Goal: Task Accomplishment & Management: Manage account settings

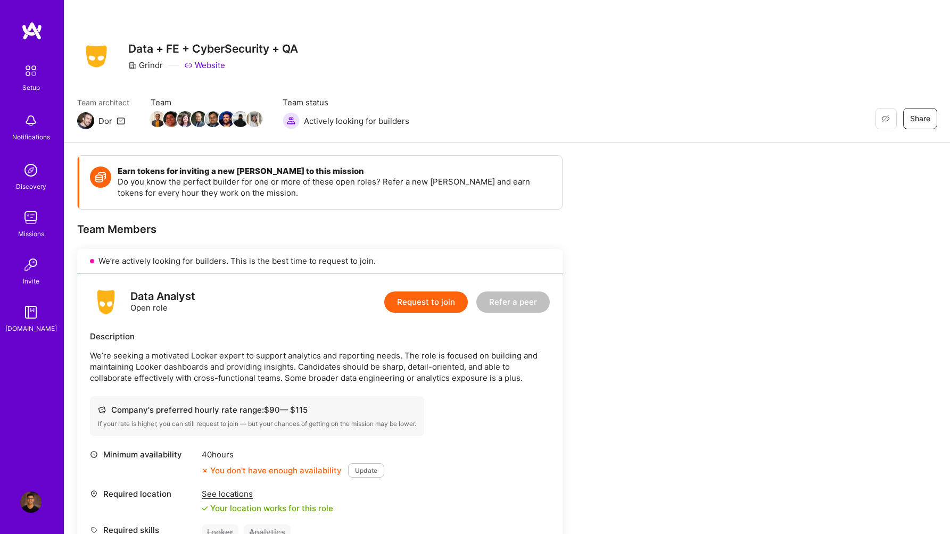
click at [290, 225] on div "Team Members" at bounding box center [319, 229] width 485 height 14
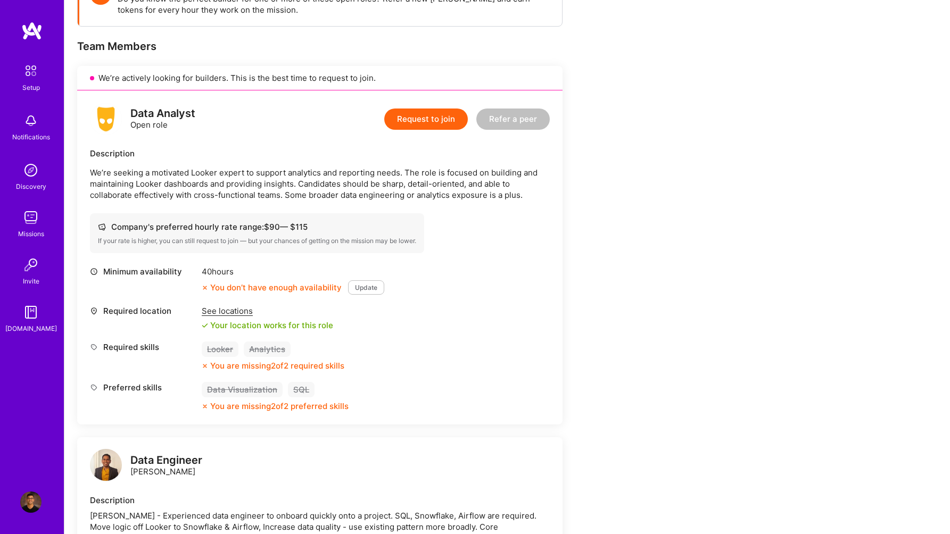
scroll to position [184, 0]
click at [273, 287] on div "You don’t have enough availability" at bounding box center [272, 287] width 140 height 11
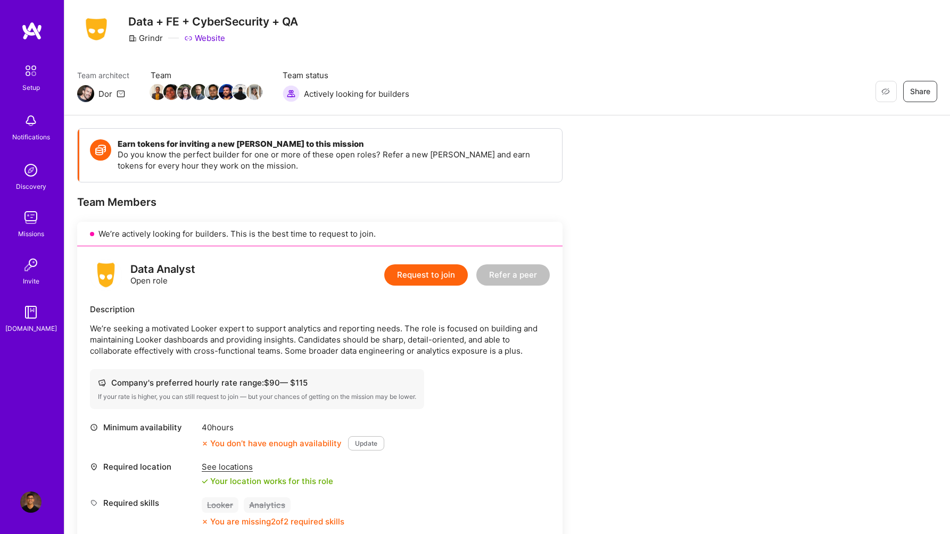
scroll to position [0, 0]
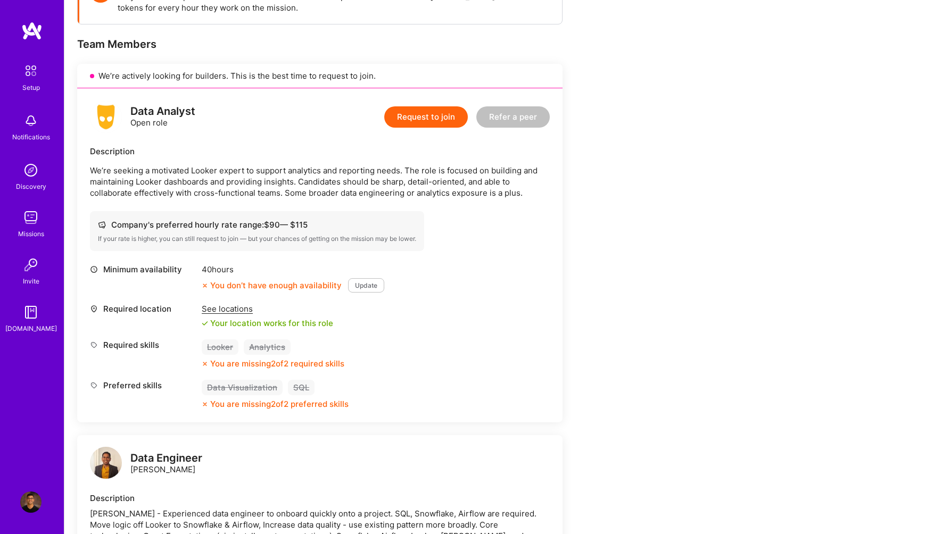
scroll to position [188, 0]
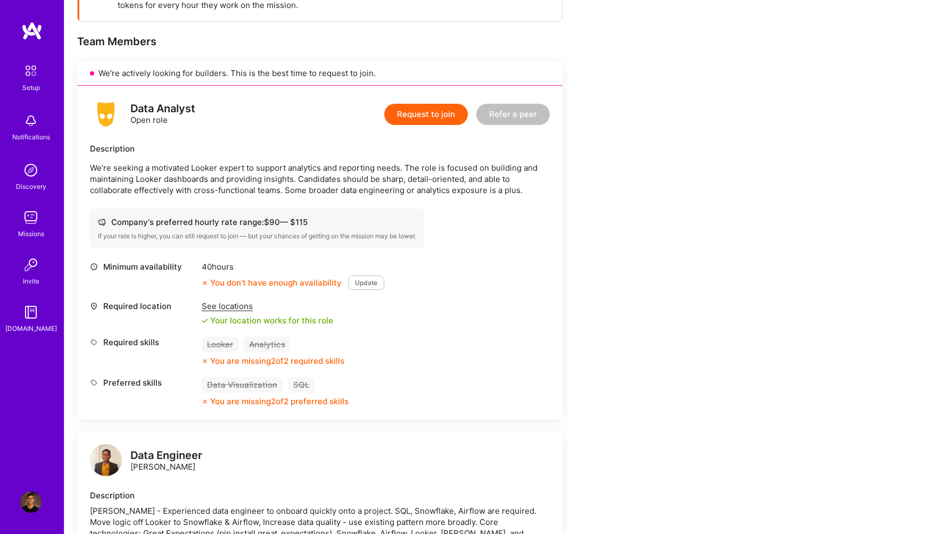
click at [271, 231] on div "Company's preferred hourly rate range: $ 90 — $ 115 If your rate is higher, you…" at bounding box center [257, 229] width 334 height 40
click at [258, 234] on div "If your rate is higher, you can still request to join — but your chances of get…" at bounding box center [257, 236] width 318 height 9
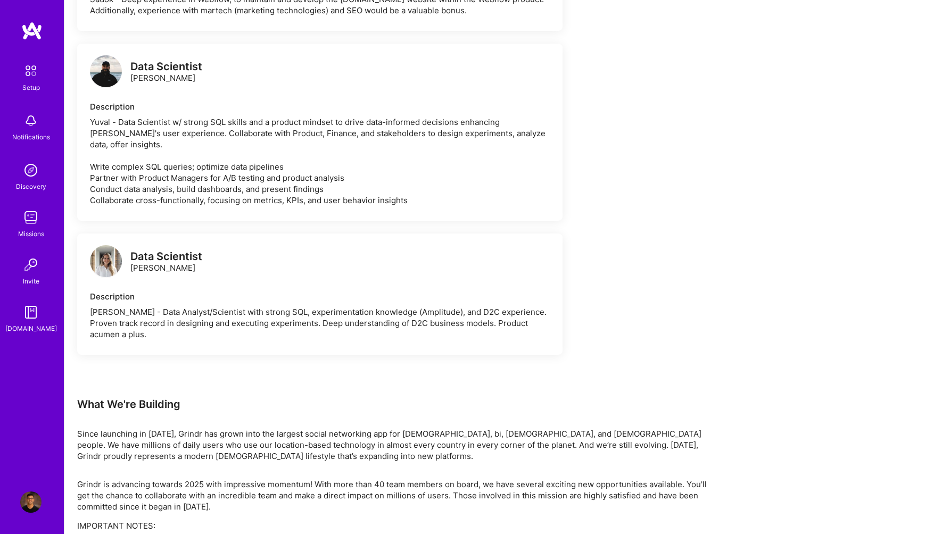
scroll to position [1463, 0]
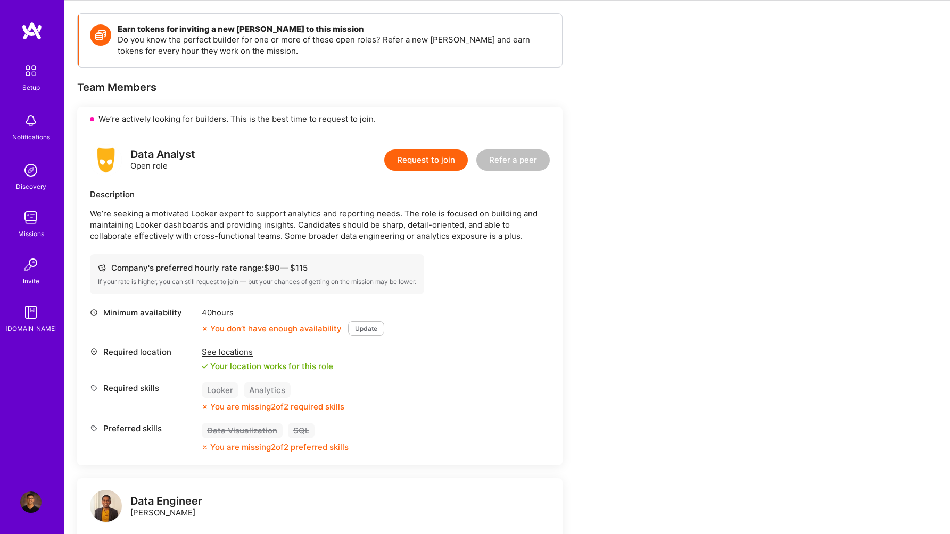
scroll to position [146, 0]
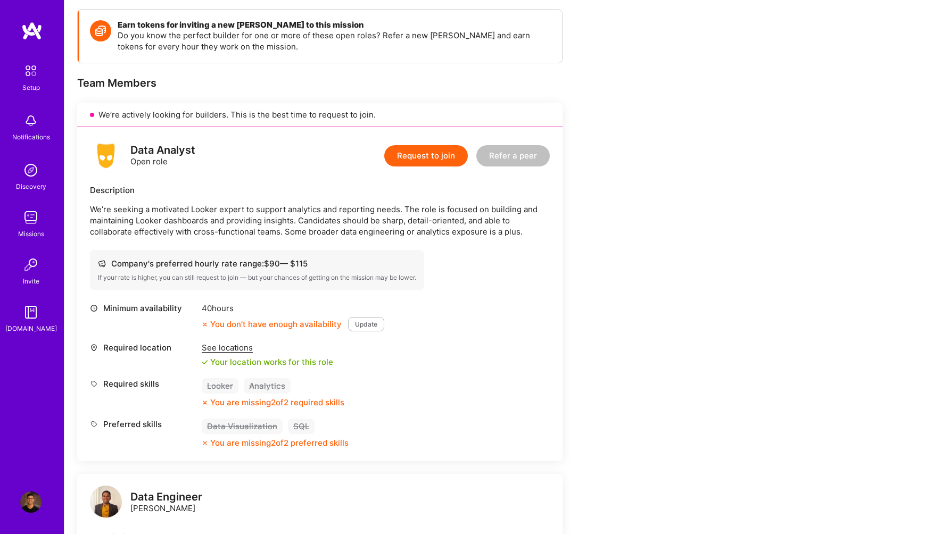
click at [29, 497] on img at bounding box center [30, 502] width 21 height 21
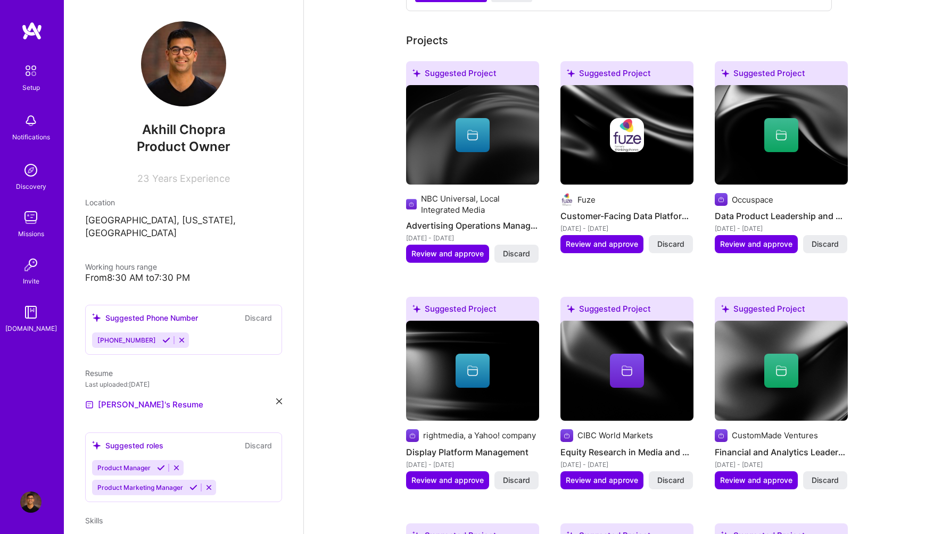
scroll to position [515, 0]
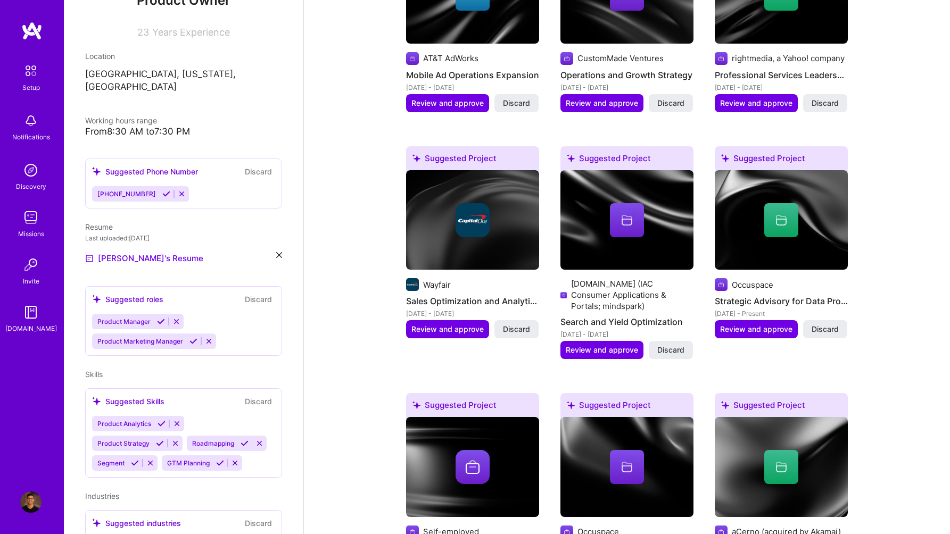
scroll to position [234, 0]
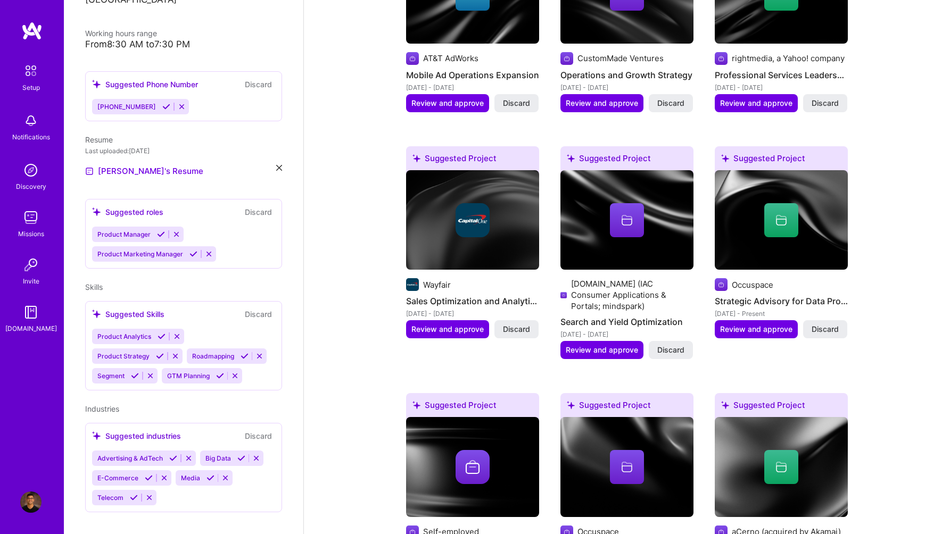
click at [231, 329] on div "Product Analytics Product Strategy Roadmapping Segment GTM Planning" at bounding box center [183, 356] width 183 height 55
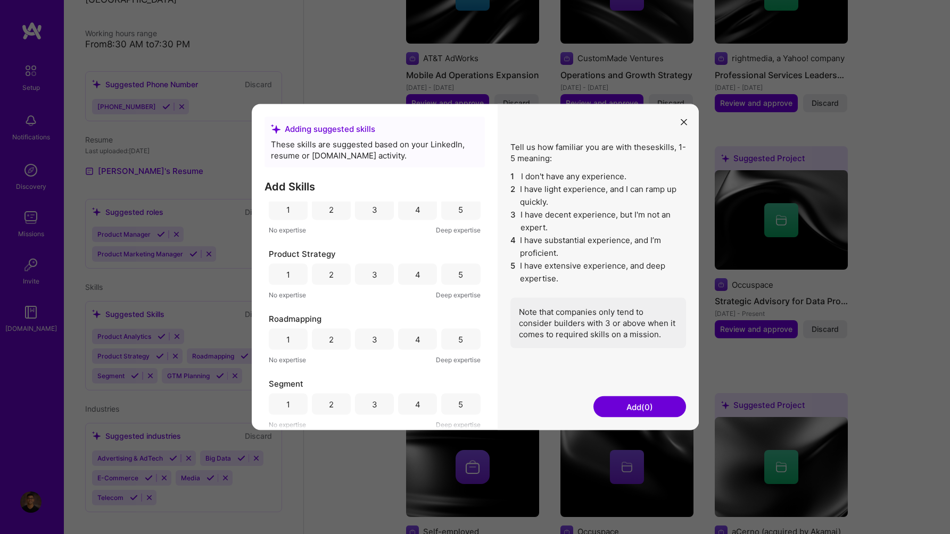
scroll to position [0, 0]
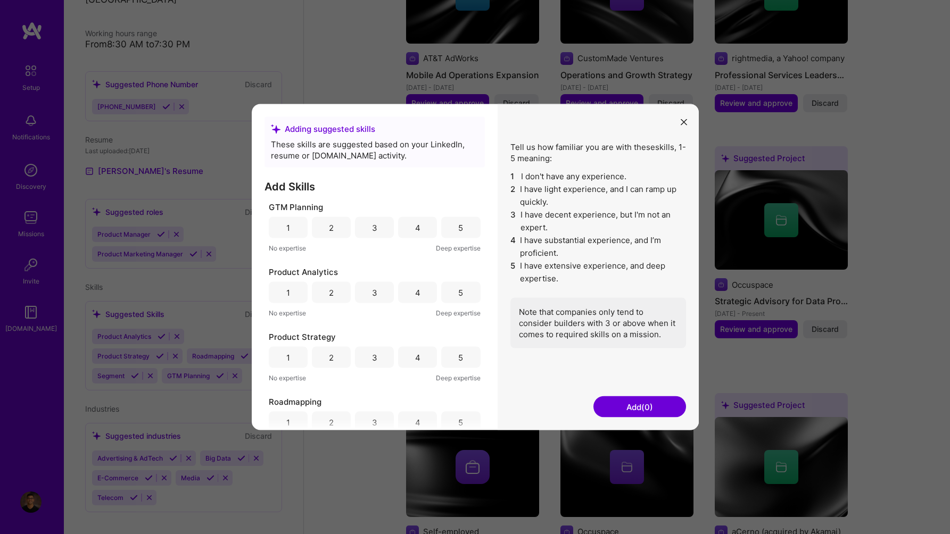
click at [450, 226] on div "5" at bounding box center [460, 227] width 39 height 21
click at [453, 294] on div "5" at bounding box center [460, 292] width 39 height 21
click at [458, 357] on div "5" at bounding box center [460, 357] width 5 height 11
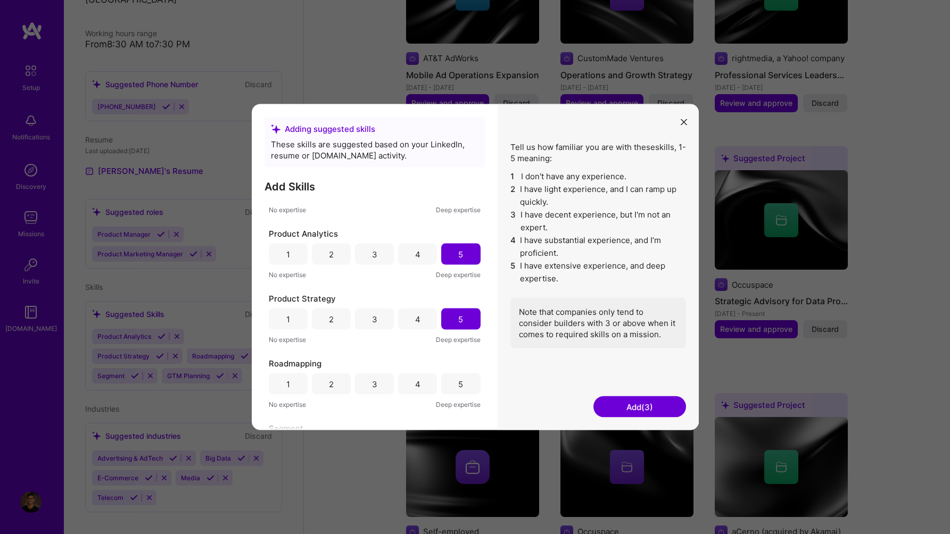
scroll to position [83, 0]
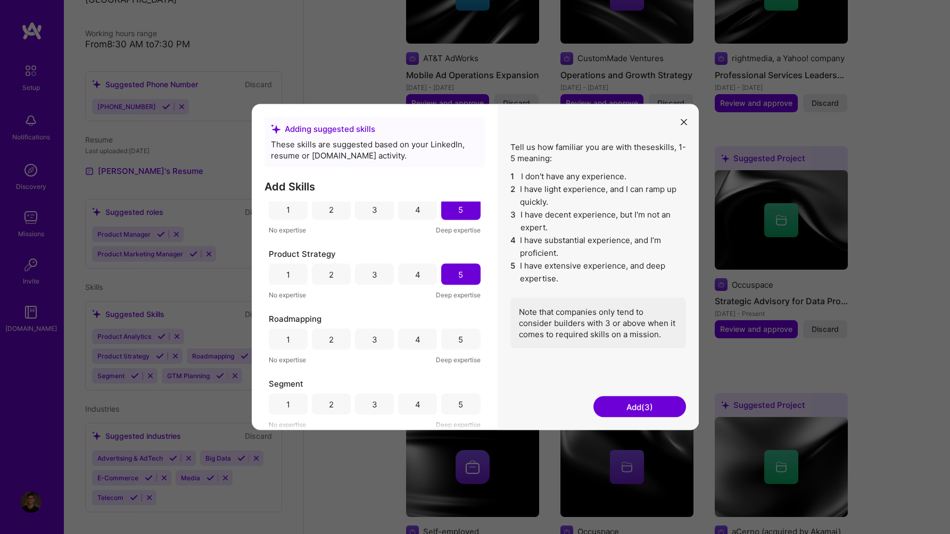
click at [458, 337] on div "5" at bounding box center [460, 339] width 5 height 11
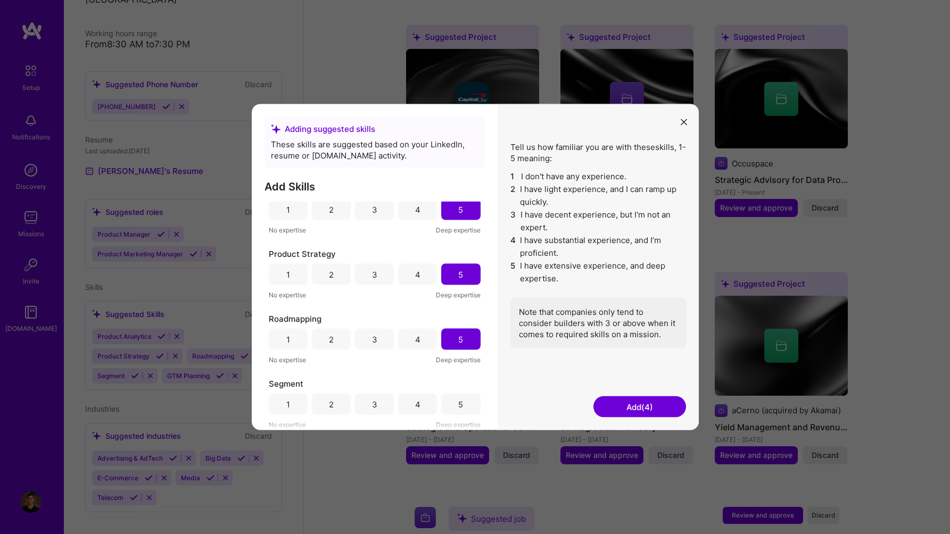
scroll to position [1479, 0]
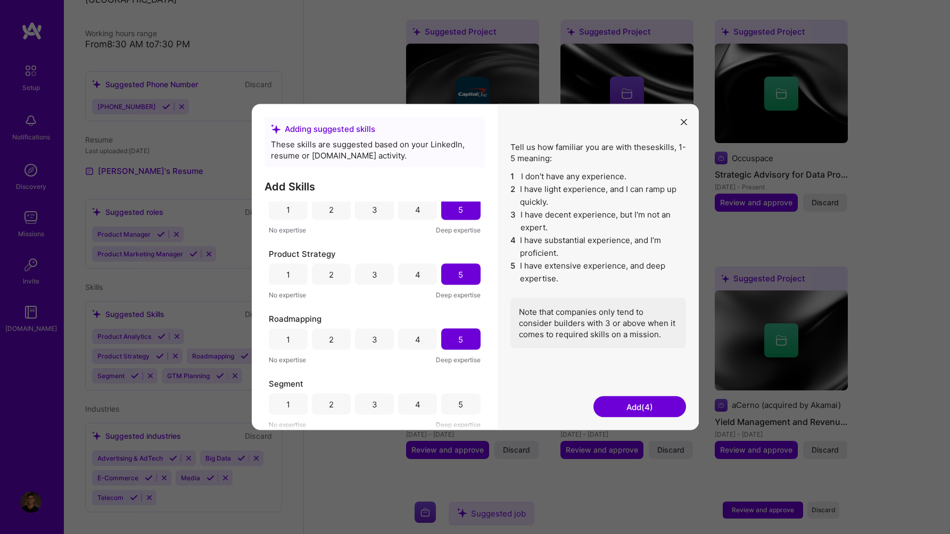
click at [366, 401] on div "3" at bounding box center [374, 404] width 39 height 21
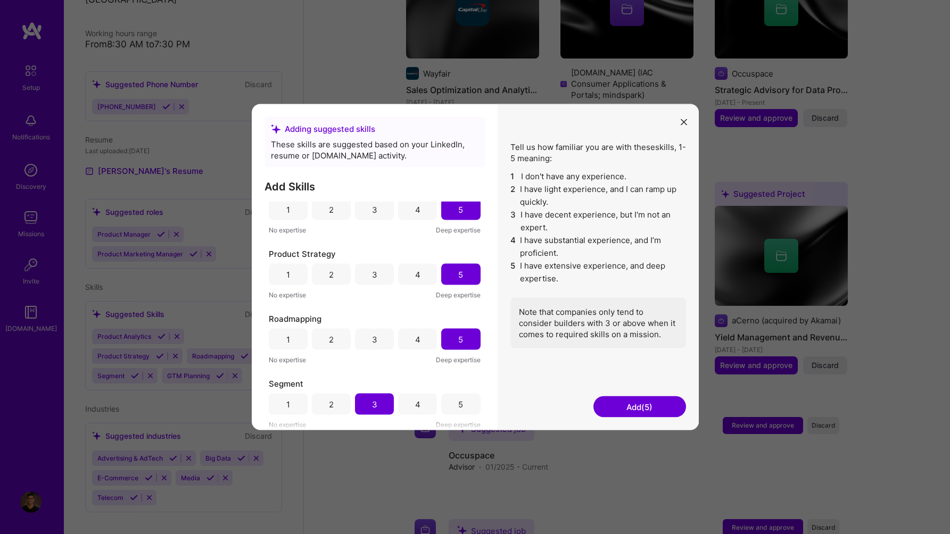
scroll to position [1621, 0]
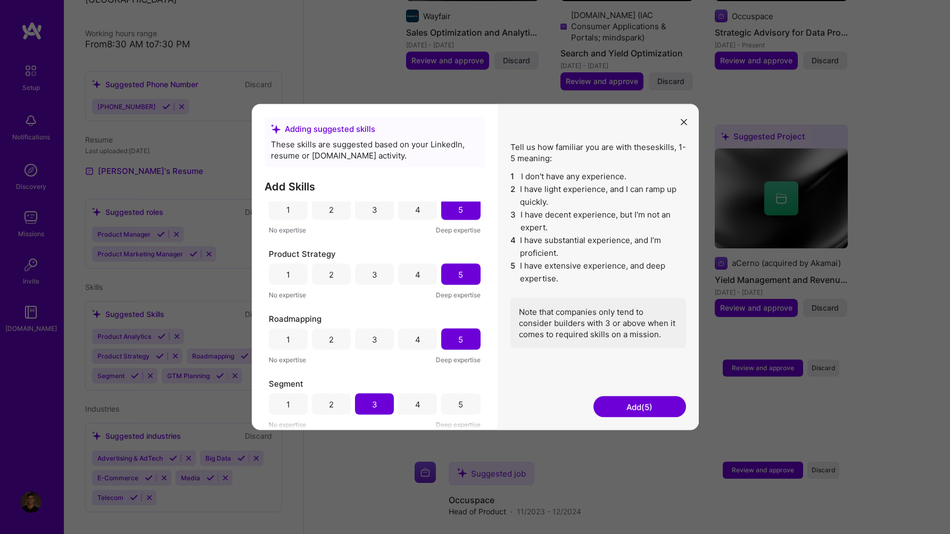
click at [637, 411] on button "Add (5)" at bounding box center [639, 407] width 93 height 21
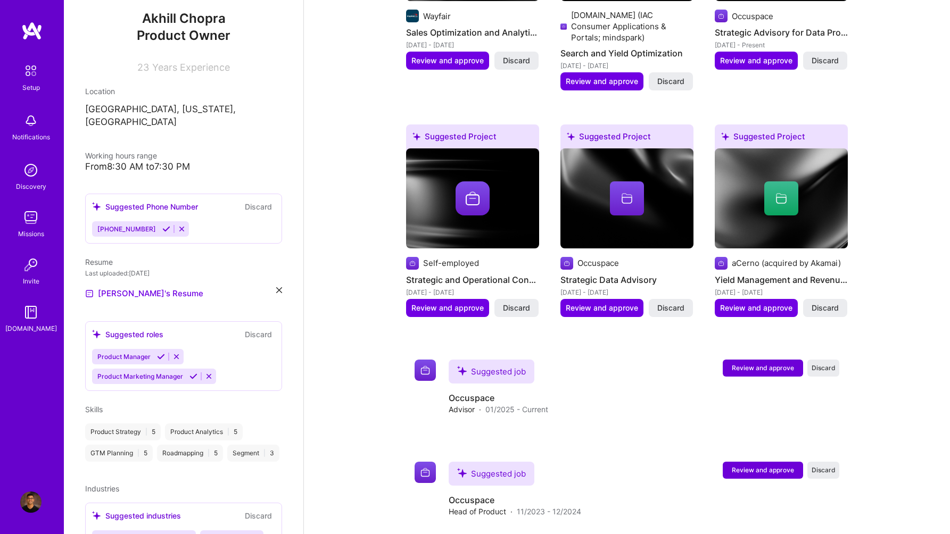
scroll to position [212, 0]
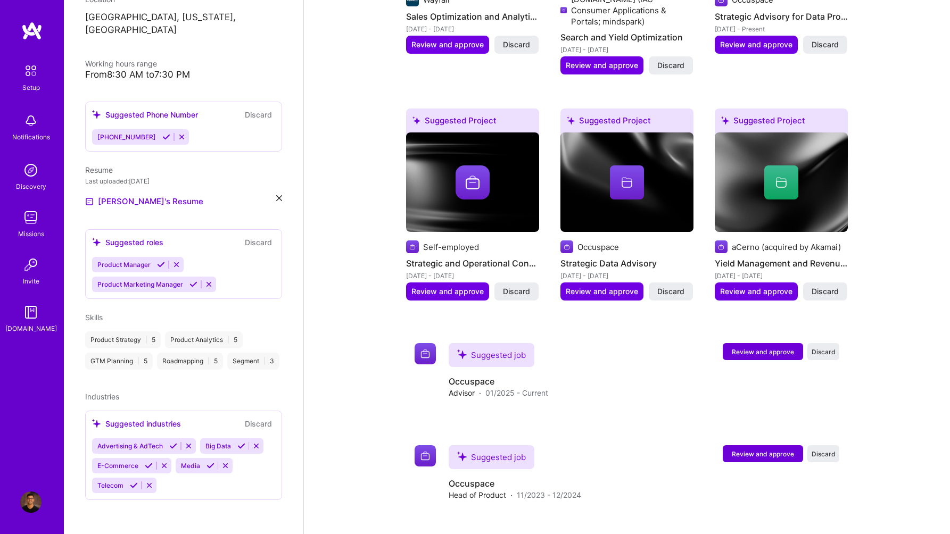
click at [103, 312] on div "Skills" at bounding box center [183, 317] width 197 height 11
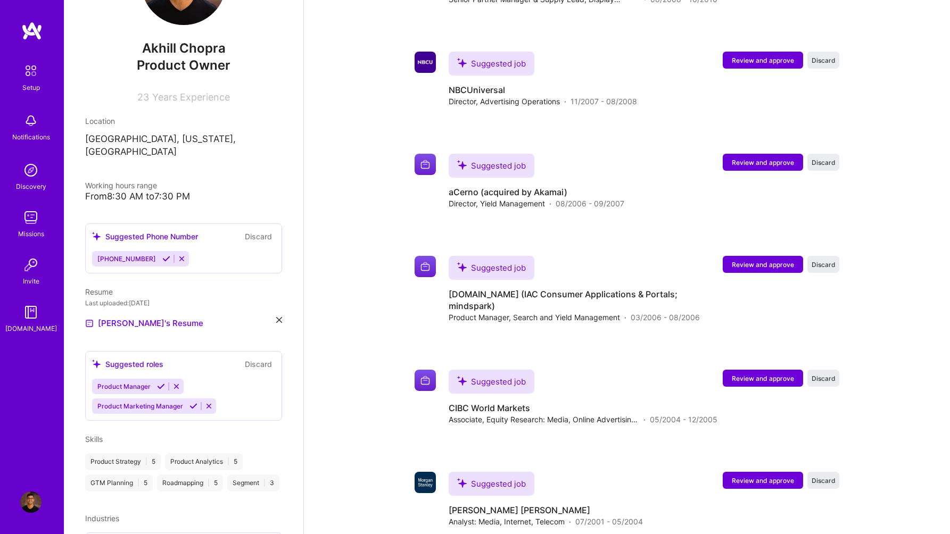
scroll to position [0, 0]
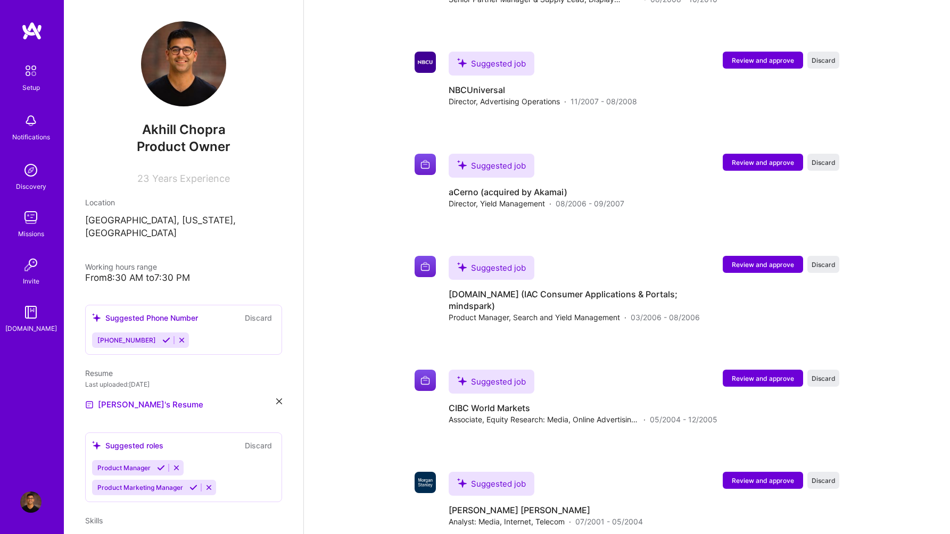
click at [172, 147] on span "Product Owner" at bounding box center [184, 146] width 94 height 15
click at [166, 312] on div "Suggested Phone Number" at bounding box center [145, 317] width 106 height 11
click at [162, 336] on icon at bounding box center [166, 340] width 8 height 8
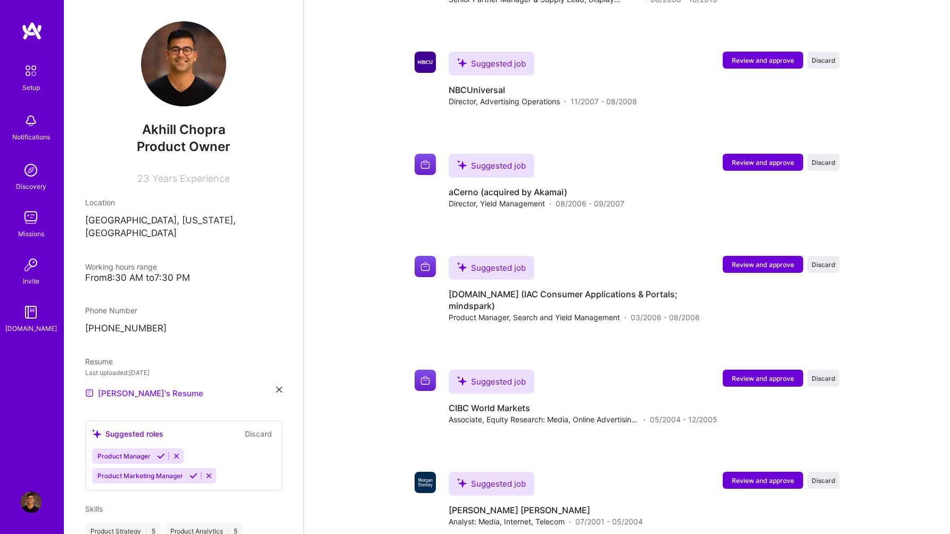
click at [145, 387] on link "[PERSON_NAME]'s Resume" at bounding box center [144, 393] width 118 height 13
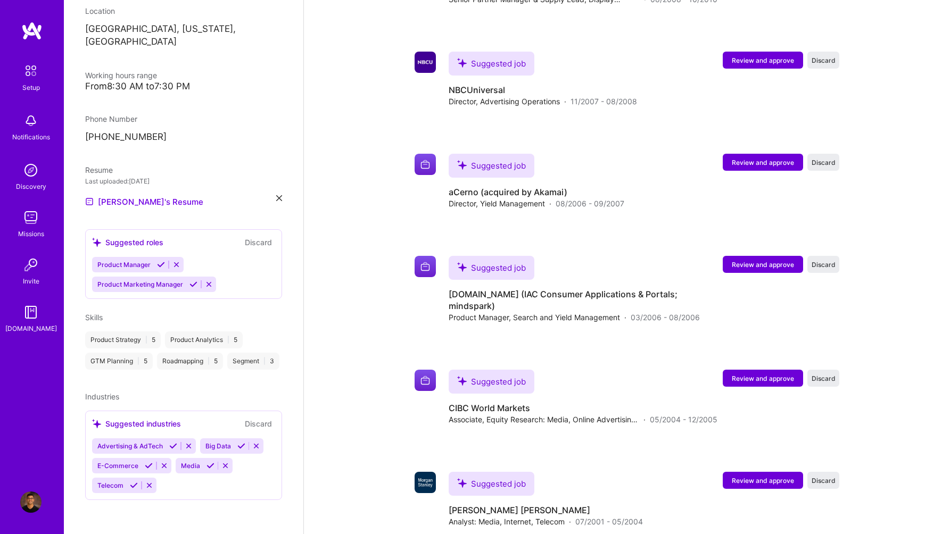
scroll to position [201, 0]
click at [158, 261] on icon at bounding box center [161, 265] width 8 height 8
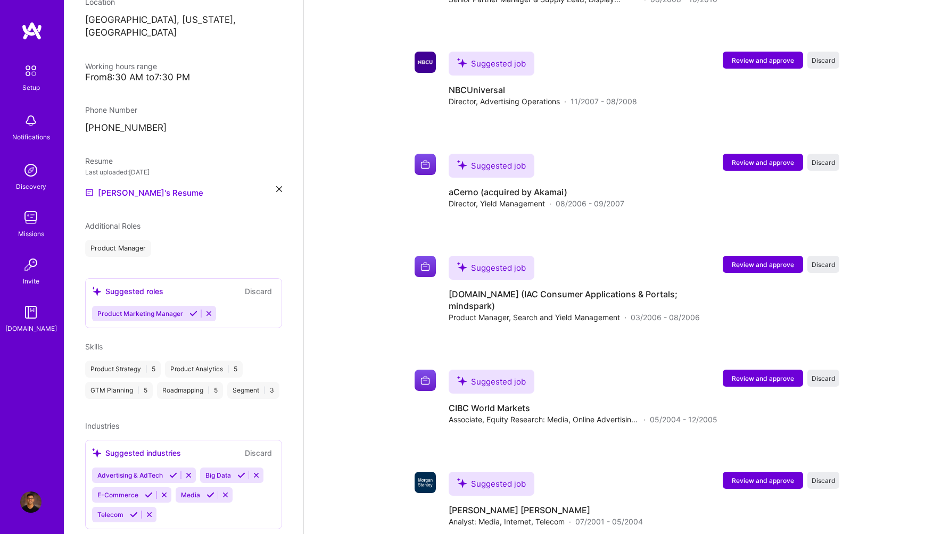
click at [191, 310] on icon at bounding box center [193, 314] width 8 height 8
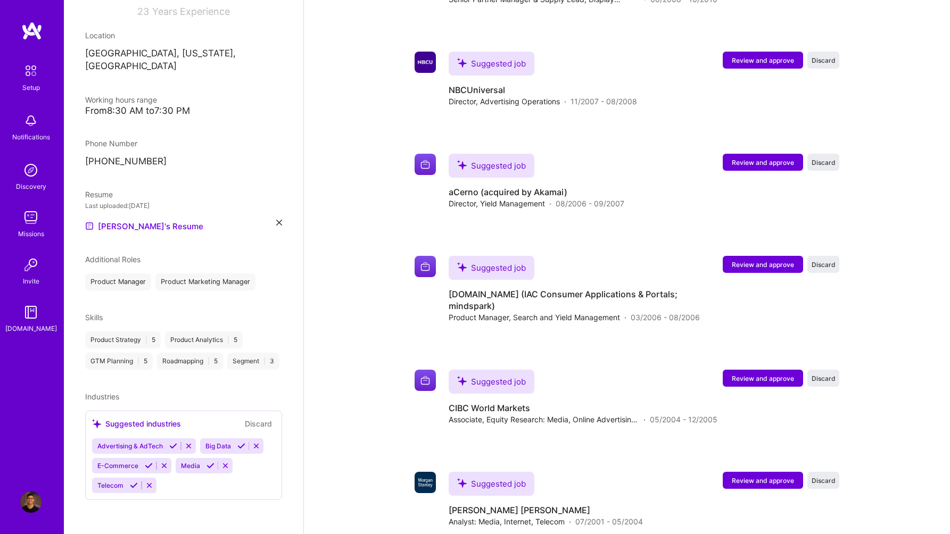
click at [130, 255] on span "Additional Roles" at bounding box center [112, 259] width 55 height 9
click at [174, 449] on icon at bounding box center [173, 446] width 8 height 8
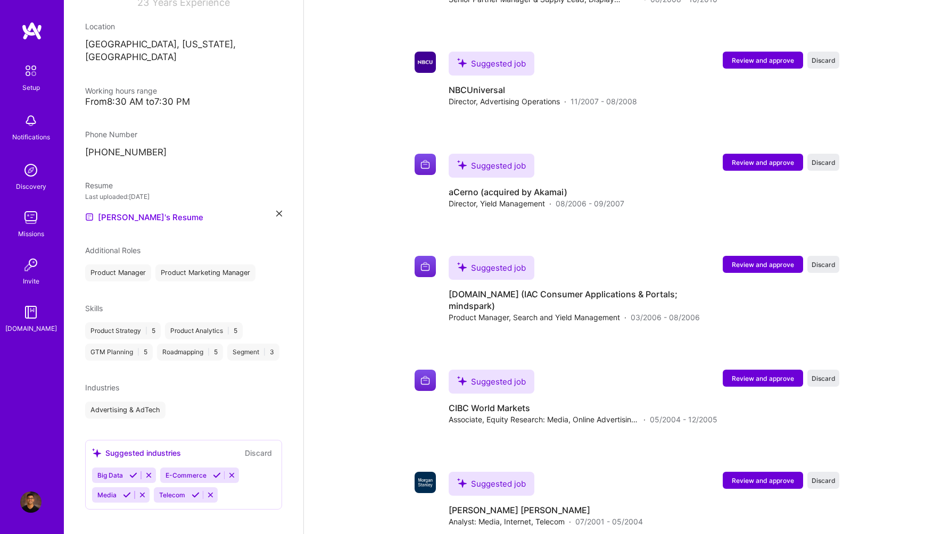
click at [131, 480] on icon at bounding box center [133, 476] width 8 height 8
click at [145, 480] on icon at bounding box center [149, 476] width 8 height 8
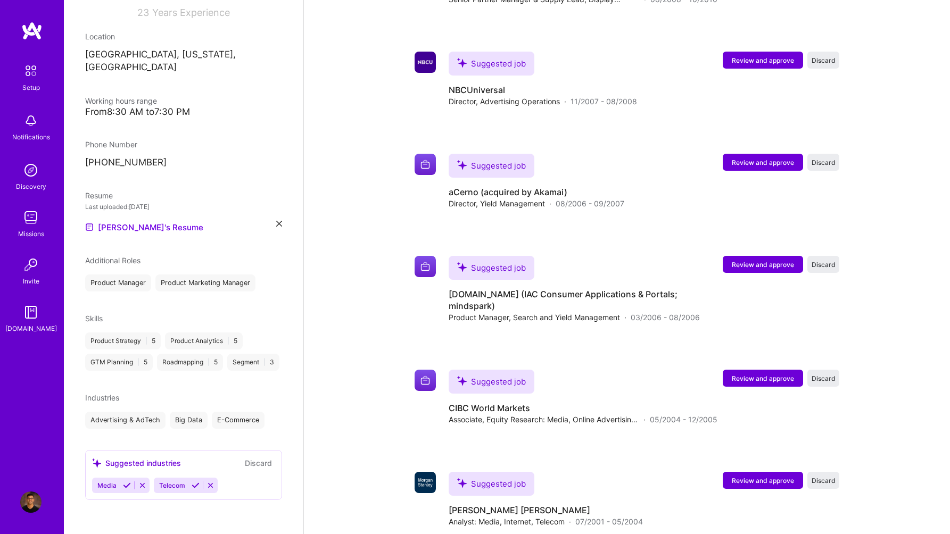
click at [127, 483] on icon at bounding box center [127, 486] width 8 height 8
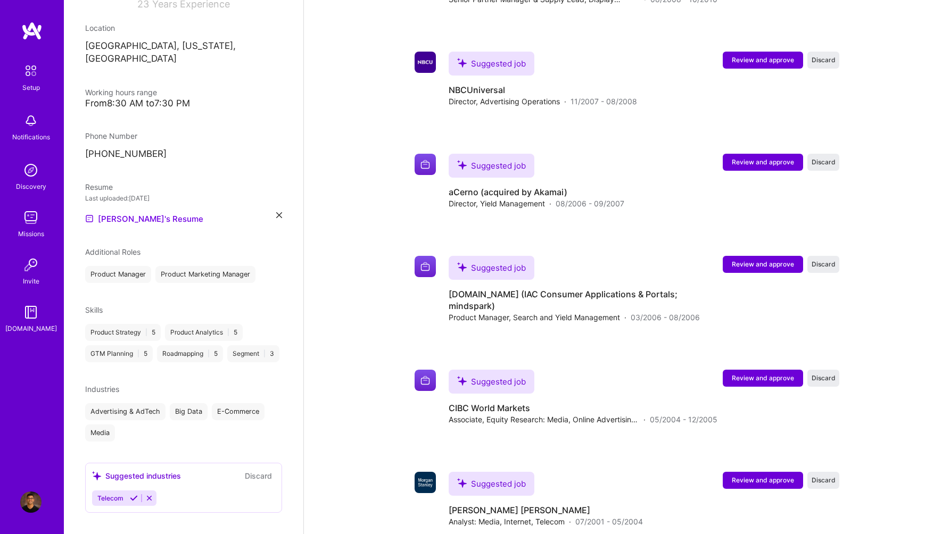
click at [130, 482] on div "Suggested industries" at bounding box center [136, 476] width 89 height 11
click at [134, 503] on button at bounding box center [134, 498] width 14 height 9
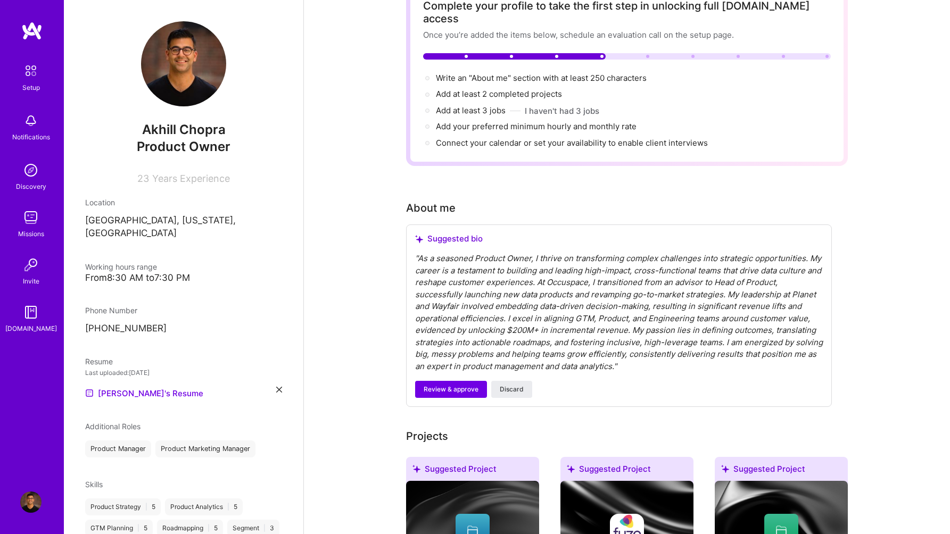
scroll to position [0, 0]
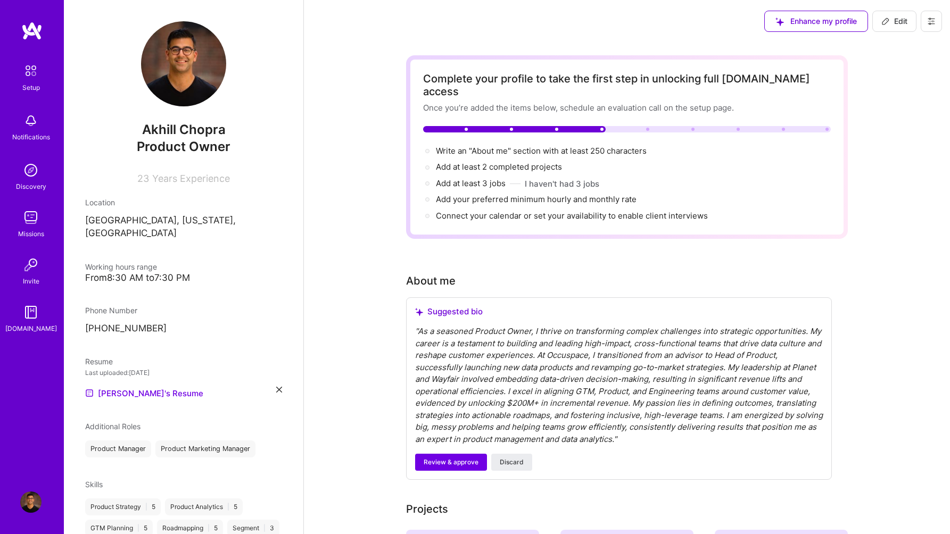
click at [607, 406] on div "" As a seasoned Product Owner, I thrive on transforming complex challenges into…" at bounding box center [619, 386] width 408 height 120
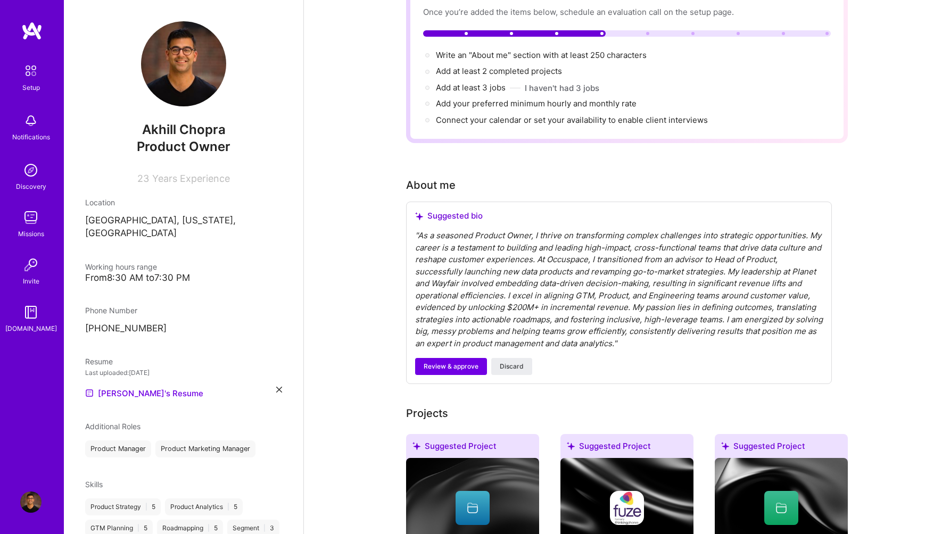
scroll to position [96, 0]
click at [457, 361] on span "Review & approve" at bounding box center [451, 366] width 55 height 10
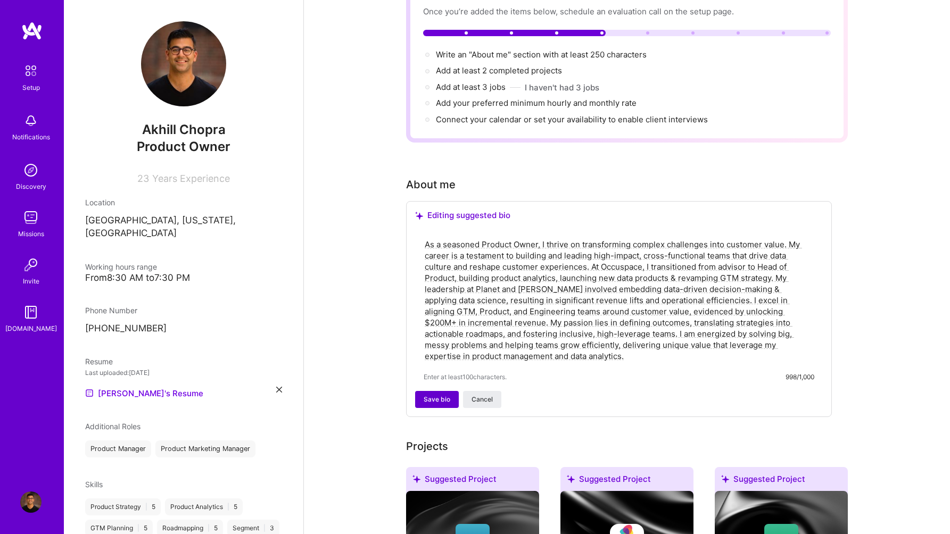
type textarea "As a seasoned Product Owner, I thrive on transforming complex challenges into c…"
click at [436, 395] on span "Save bio" at bounding box center [437, 400] width 27 height 10
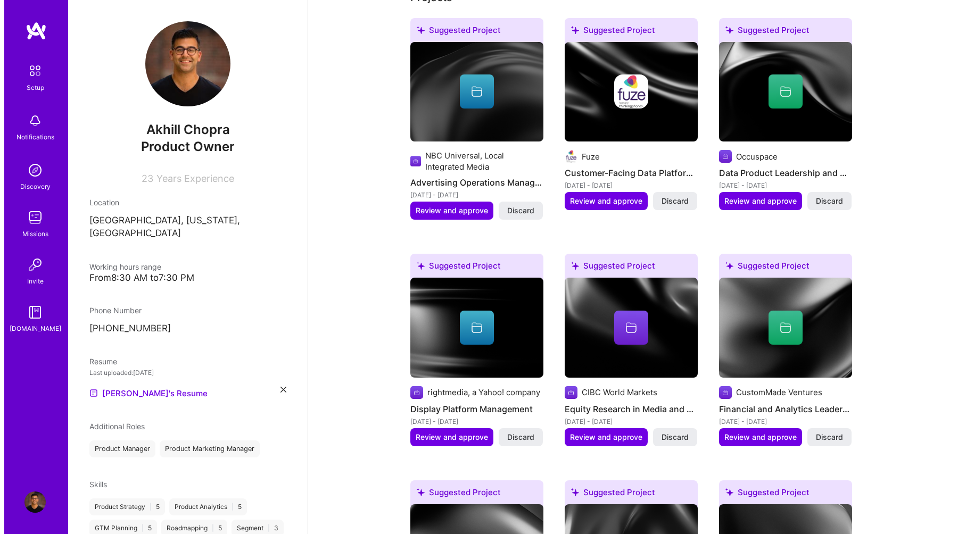
scroll to position [424, 0]
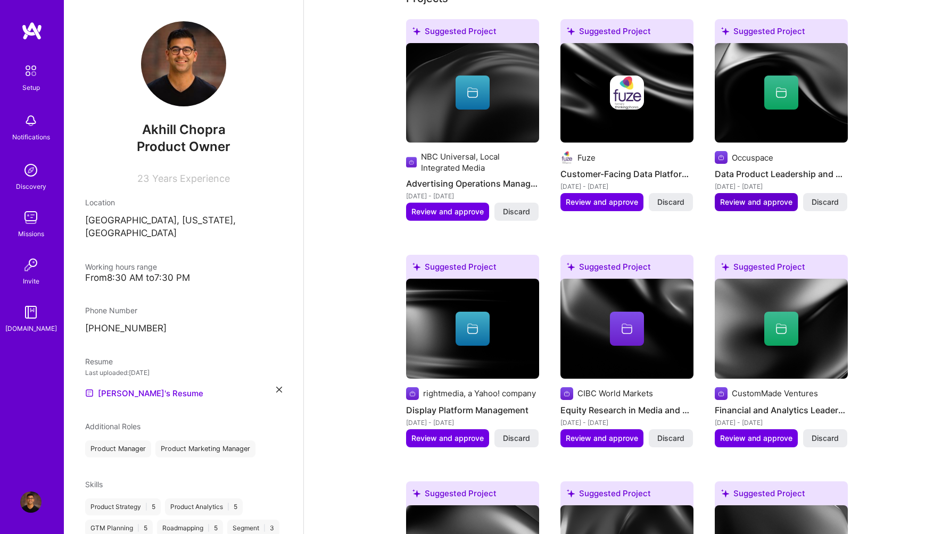
click at [763, 197] on span "Review and approve" at bounding box center [756, 202] width 72 height 11
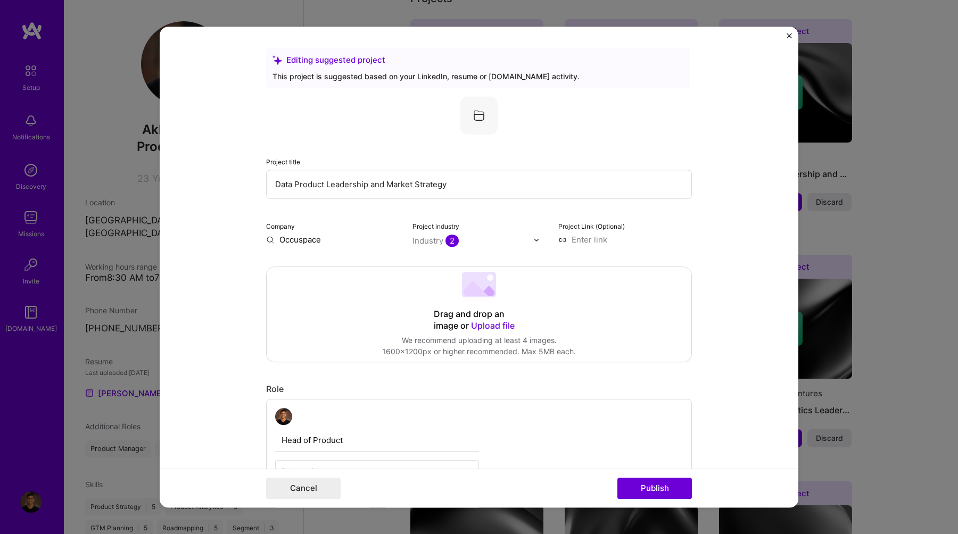
click at [386, 184] on input "Data Product Leadership and Market Strategy" at bounding box center [479, 184] width 426 height 29
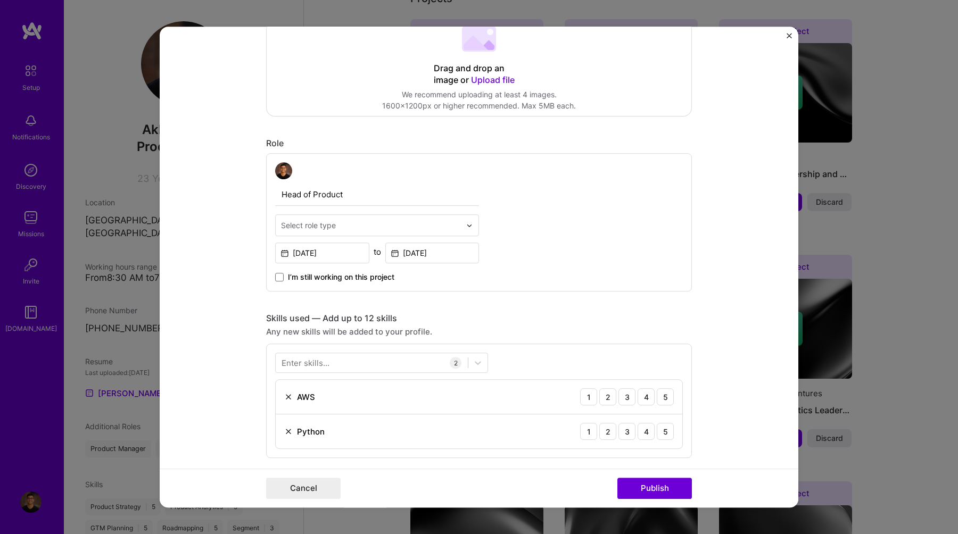
scroll to position [273, 0]
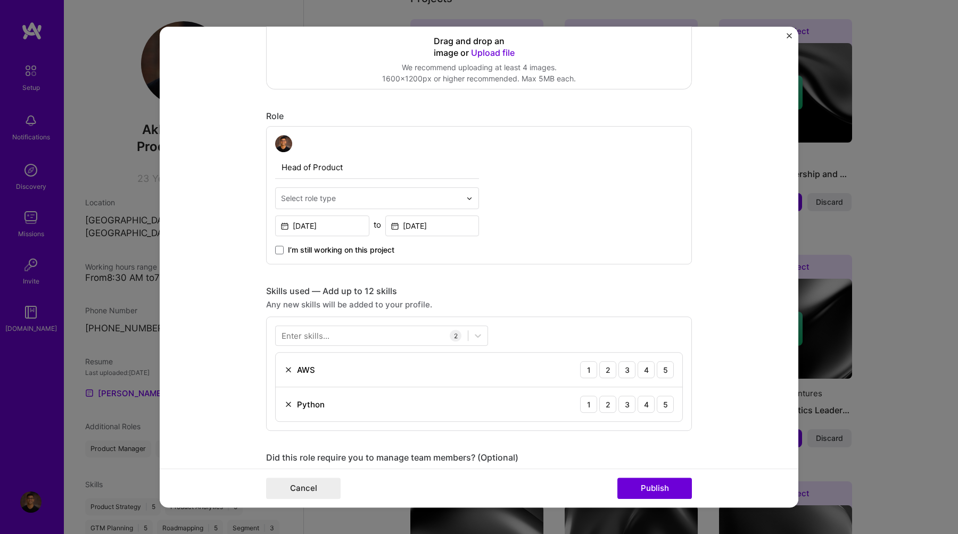
type input "Data Product Leadership and GTM Strategy"
click at [467, 196] on img at bounding box center [469, 198] width 6 height 6
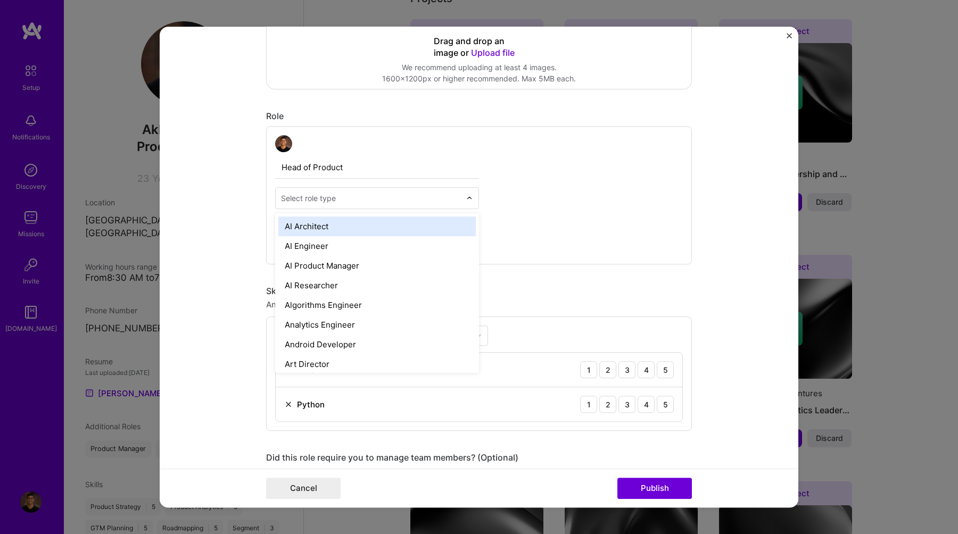
click at [531, 203] on div "Head of Product option AI Architect focused, 1 of 70. 70 results available. Use…" at bounding box center [479, 195] width 426 height 138
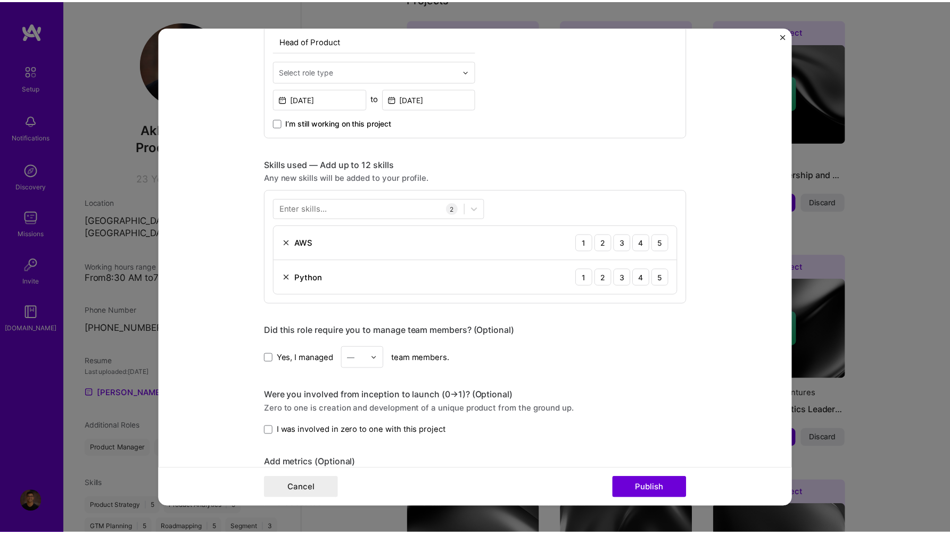
scroll to position [416, 0]
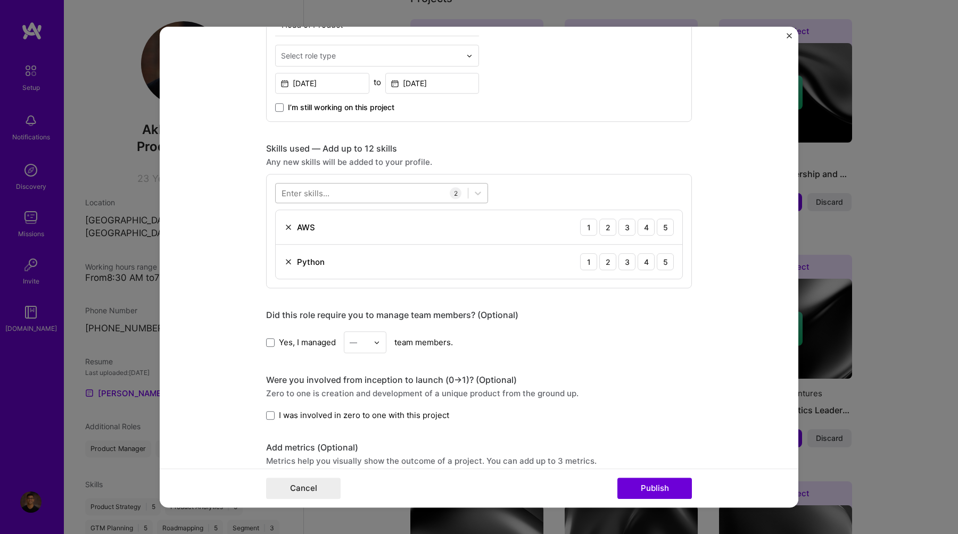
click at [343, 193] on div at bounding box center [372, 194] width 192 height 18
type input "s"
type input "l"
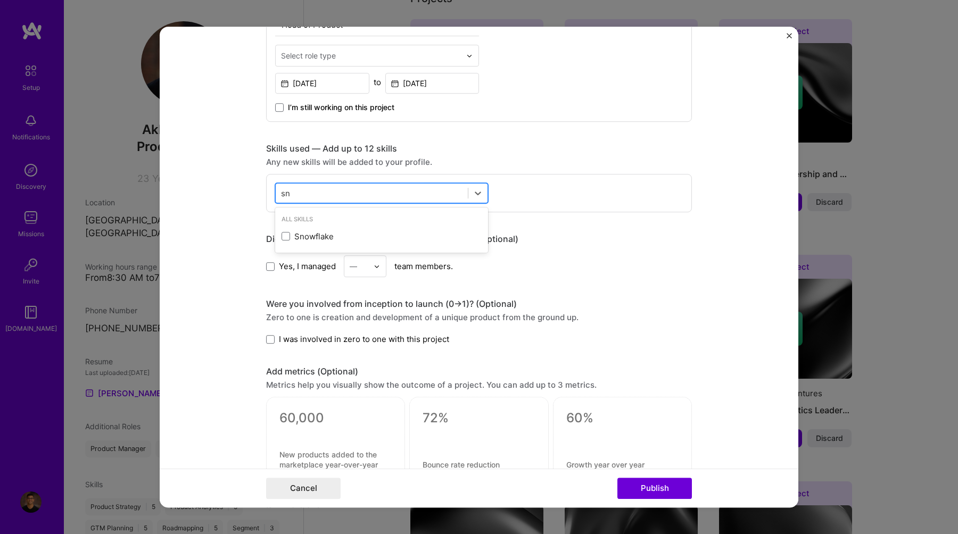
type input "s"
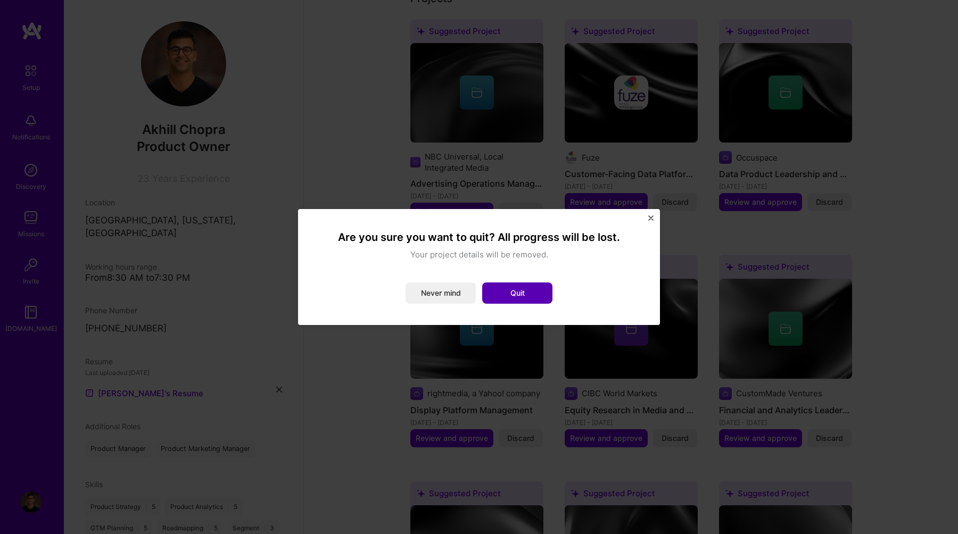
click at [508, 290] on button "Quit" at bounding box center [517, 293] width 70 height 21
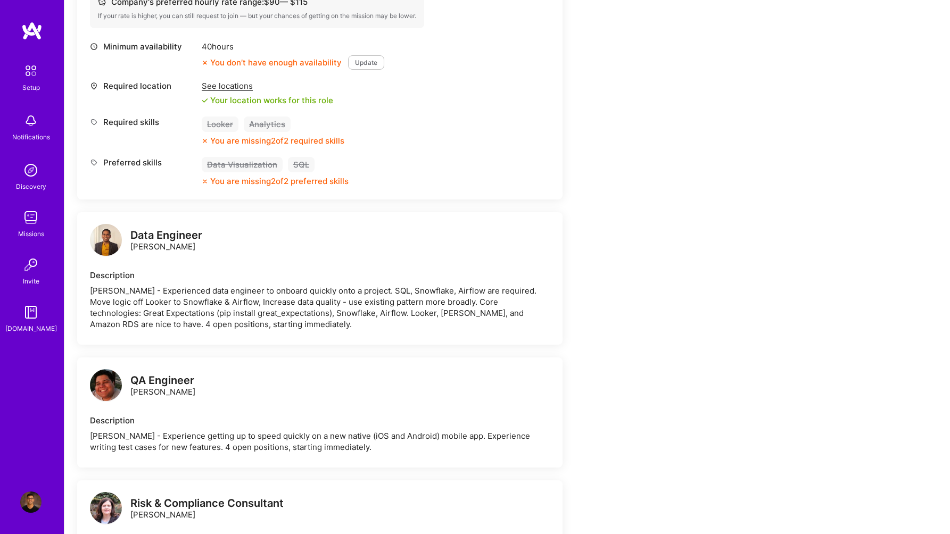
scroll to position [409, 0]
